Goal: Information Seeking & Learning: Check status

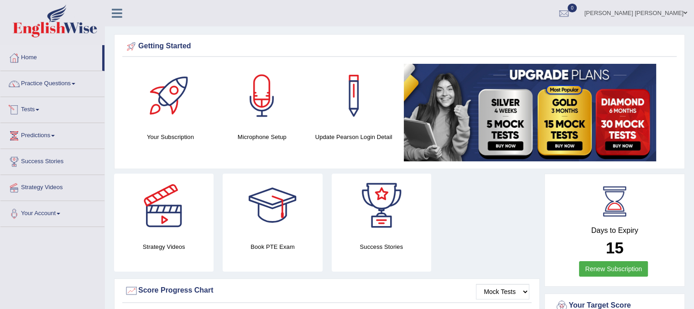
click at [41, 105] on link "Tests" at bounding box center [52, 108] width 104 height 23
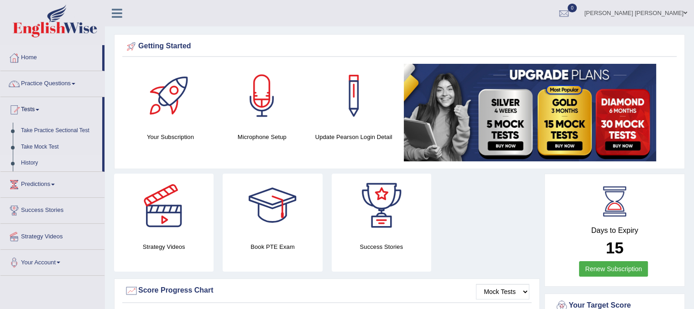
click at [30, 161] on link "History" at bounding box center [59, 163] width 85 height 16
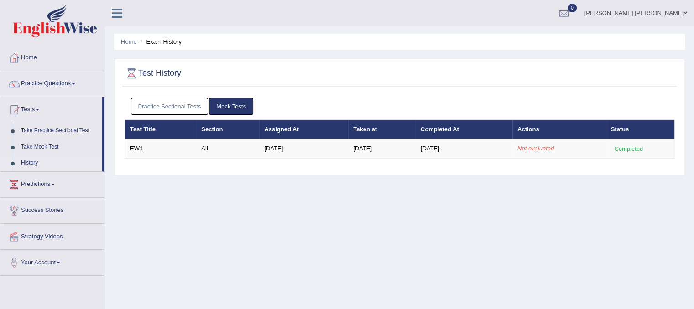
click at [188, 102] on link "Practice Sectional Tests" at bounding box center [170, 106] width 78 height 17
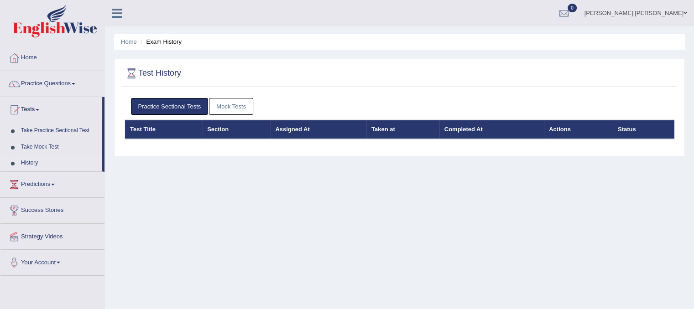
click at [223, 106] on link "Mock Tests" at bounding box center [231, 106] width 44 height 17
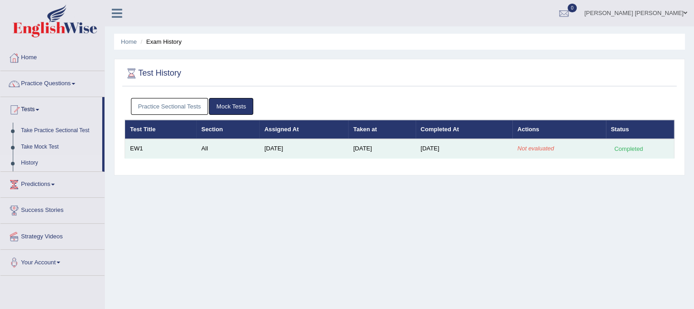
click at [590, 152] on td "Not evaluated" at bounding box center [560, 148] width 94 height 19
click at [576, 152] on td "Not evaluated" at bounding box center [560, 148] width 94 height 19
click at [578, 143] on td "Not evaluated" at bounding box center [560, 148] width 94 height 19
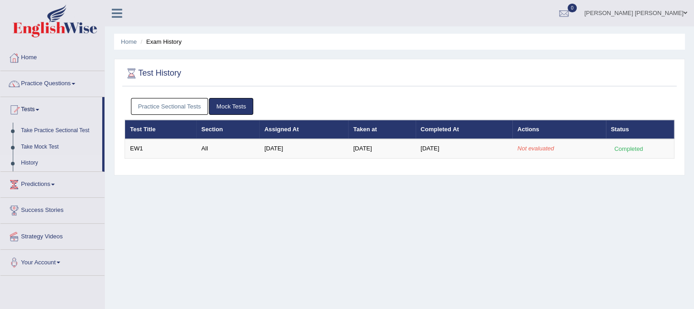
click at [361, 237] on div "Home Exam History Test History Practice Sectional Tests Mock Tests Test Title S…" at bounding box center [399, 228] width 589 height 456
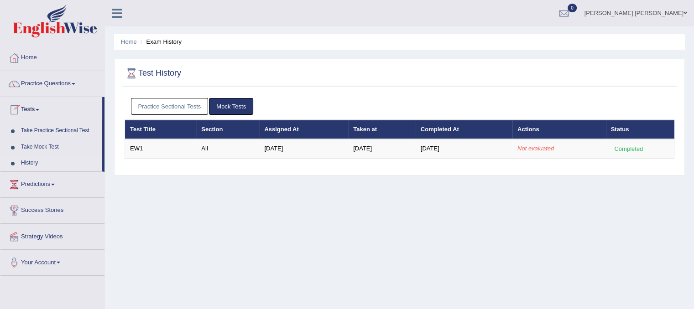
click at [39, 162] on link "History" at bounding box center [59, 163] width 85 height 16
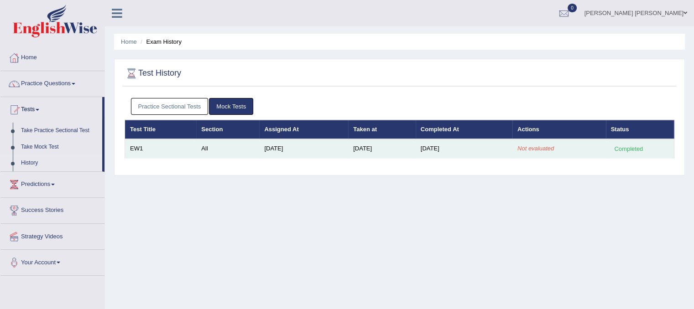
click at [534, 147] on em "Not evaluated" at bounding box center [536, 148] width 37 height 7
click at [497, 154] on td "Sep 3, 2025" at bounding box center [464, 148] width 97 height 19
click at [497, 154] on td "[DATE]" at bounding box center [464, 148] width 97 height 19
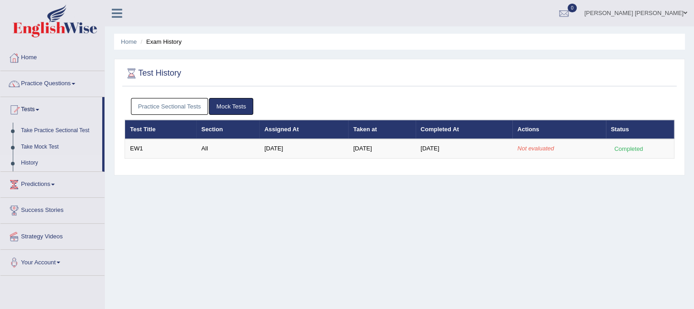
click at [529, 220] on div "Home Exam History Test History Practice Sectional Tests Mock Tests Test Title S…" at bounding box center [399, 228] width 589 height 456
click at [189, 102] on link "Practice Sectional Tests" at bounding box center [170, 106] width 78 height 17
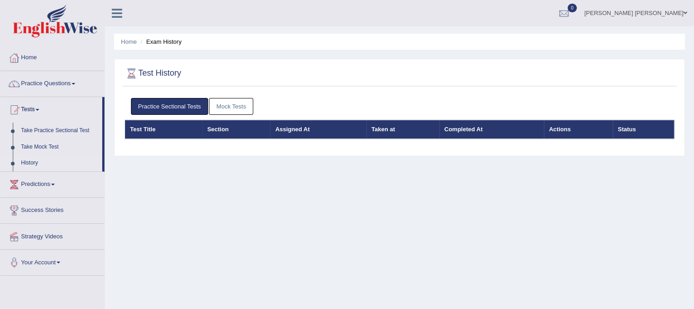
click at [225, 100] on link "Mock Tests" at bounding box center [231, 106] width 44 height 17
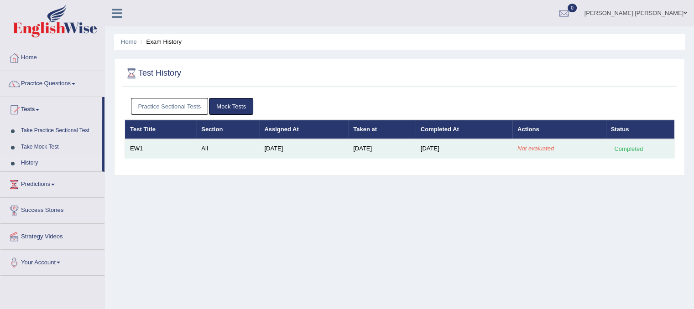
click at [464, 147] on td "[DATE]" at bounding box center [464, 148] width 97 height 19
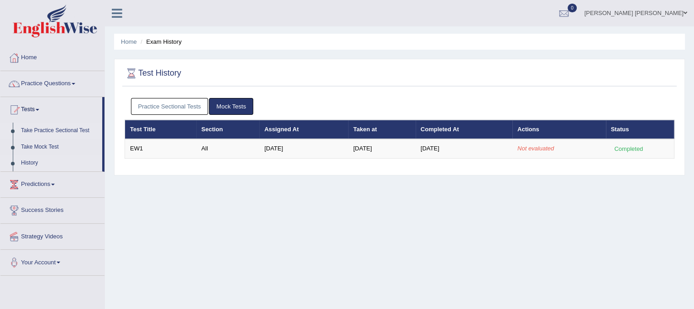
click at [59, 130] on link "Take Practice Sectional Test" at bounding box center [59, 131] width 85 height 16
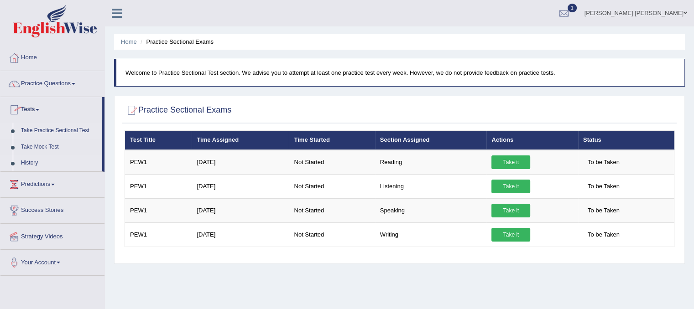
click at [37, 161] on link "History" at bounding box center [59, 163] width 85 height 16
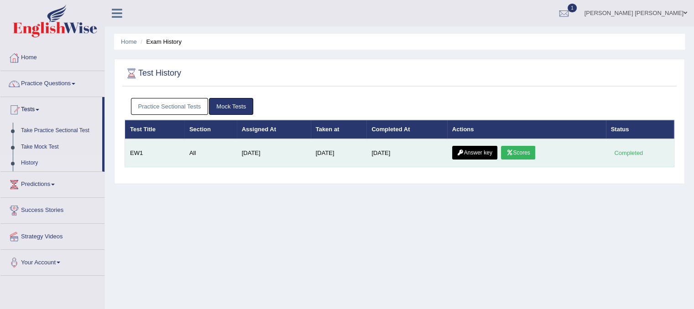
click at [509, 148] on link "Scores" at bounding box center [518, 153] width 34 height 14
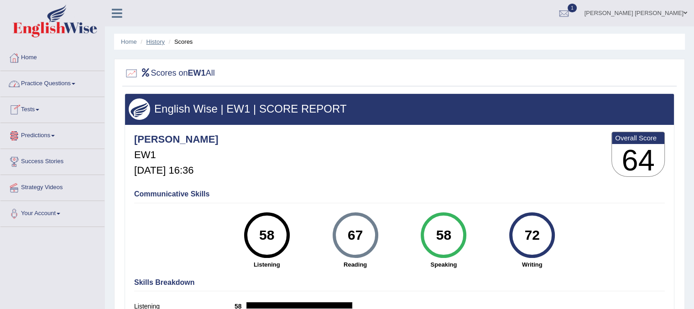
click at [156, 40] on link "History" at bounding box center [156, 41] width 18 height 7
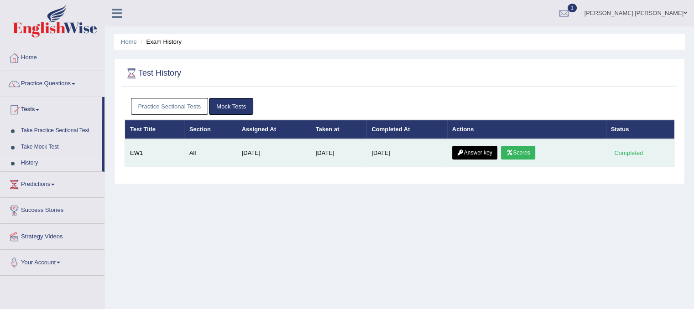
click at [482, 152] on link "Answer key" at bounding box center [474, 153] width 45 height 14
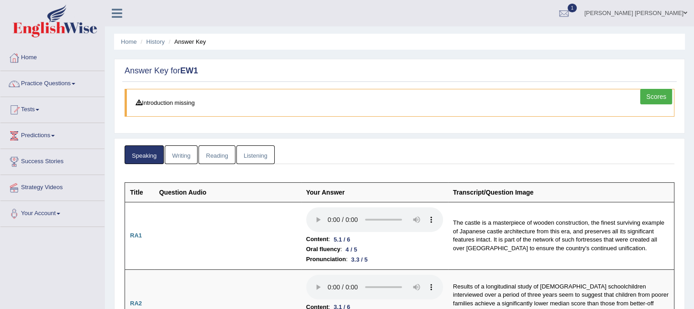
click at [184, 152] on link "Writing" at bounding box center [181, 155] width 33 height 19
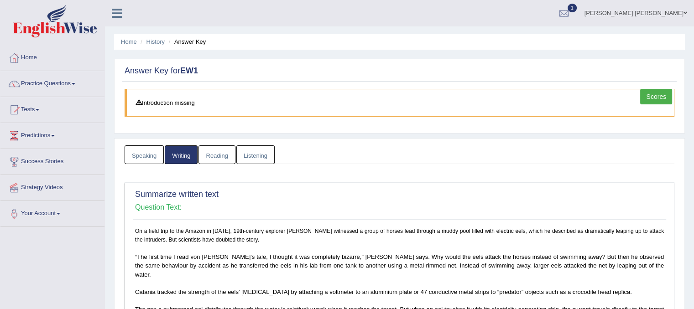
click at [220, 149] on link "Reading" at bounding box center [217, 155] width 37 height 19
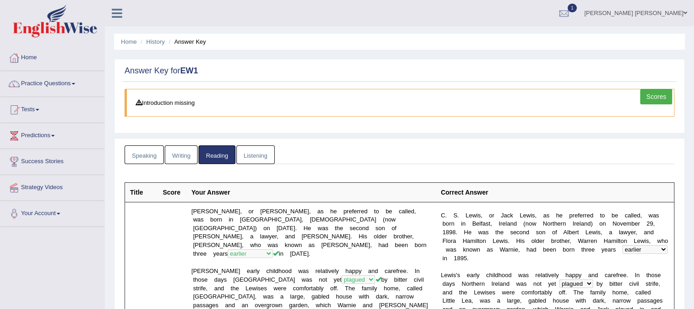
click at [256, 152] on link "Listening" at bounding box center [255, 155] width 38 height 19
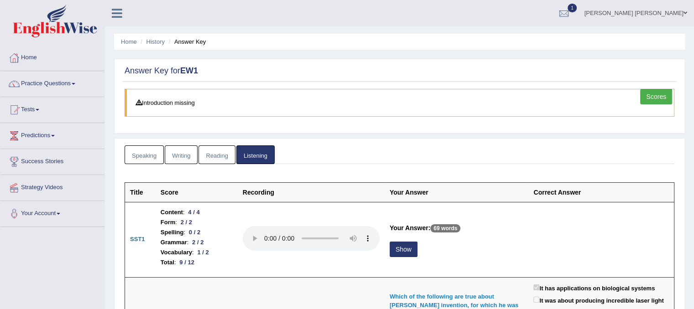
click at [215, 150] on link "Reading" at bounding box center [217, 155] width 37 height 19
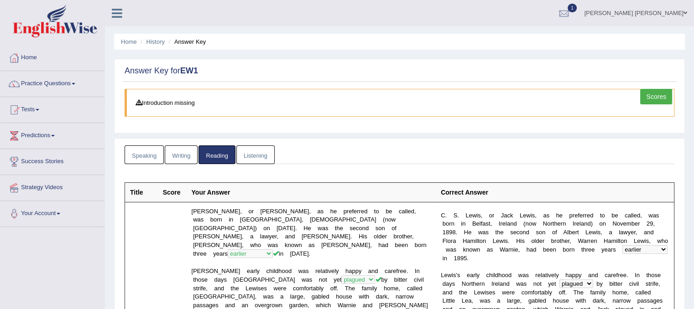
click at [148, 153] on link "Speaking" at bounding box center [144, 155] width 39 height 19
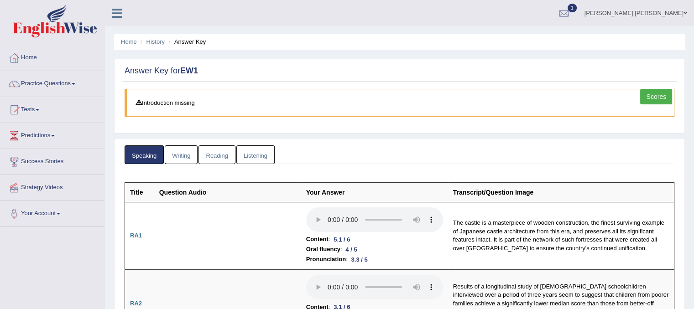
click at [511, 159] on ul "Speaking Writing Reading Listening" at bounding box center [400, 155] width 550 height 19
click at [661, 94] on link "Scores" at bounding box center [656, 97] width 32 height 16
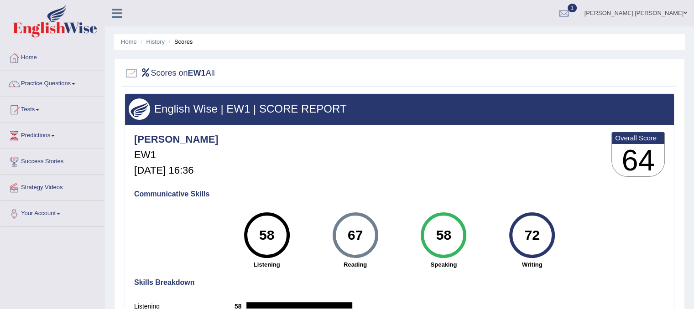
click at [181, 45] on li "Scores" at bounding box center [180, 41] width 26 height 9
click at [204, 44] on ul "Home History Scores" at bounding box center [399, 42] width 571 height 16
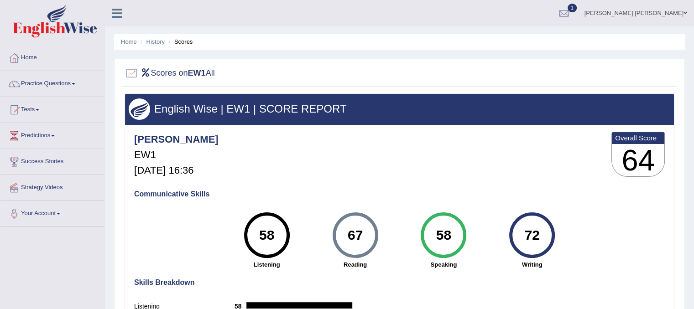
click at [186, 37] on li "Scores" at bounding box center [180, 41] width 26 height 9
click at [157, 40] on link "History" at bounding box center [156, 41] width 18 height 7
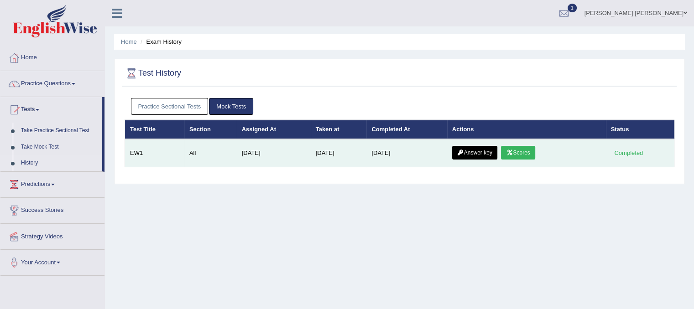
click at [478, 154] on link "Answer key" at bounding box center [474, 153] width 45 height 14
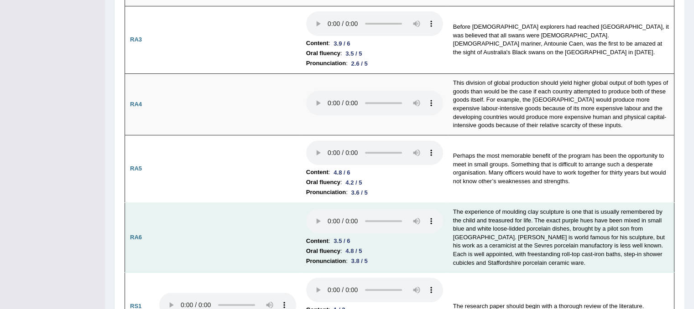
scroll to position [330, 0]
